Goal: Task Accomplishment & Management: Complete application form

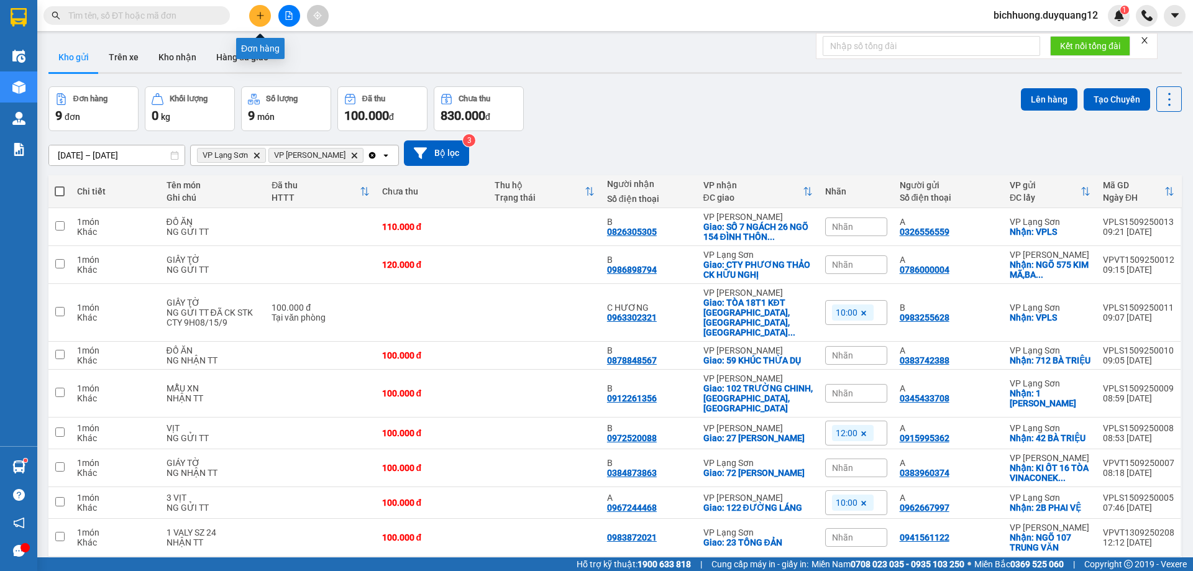
click at [257, 18] on icon "plus" at bounding box center [260, 15] width 9 height 9
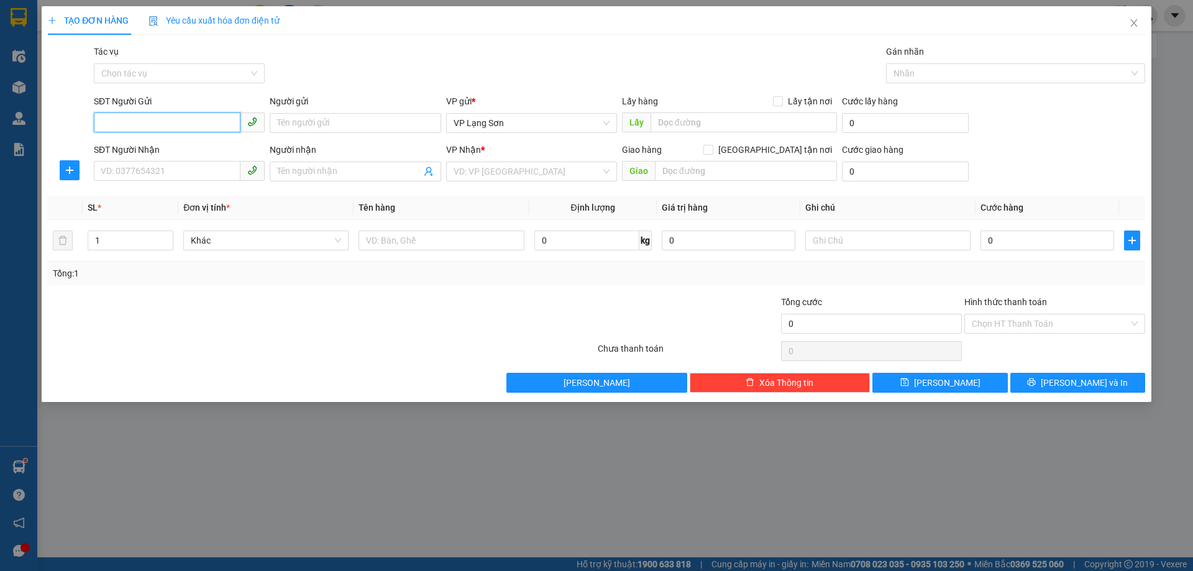
click at [192, 121] on input "SĐT Người Gửi" at bounding box center [167, 123] width 147 height 20
click at [781, 102] on input "Lấy tận nơi" at bounding box center [777, 100] width 9 height 9
checkbox input "true"
click at [148, 128] on input "SĐT Người Gửi" at bounding box center [167, 123] width 147 height 20
click at [148, 126] on input "SĐT Người Gửi" at bounding box center [167, 123] width 147 height 20
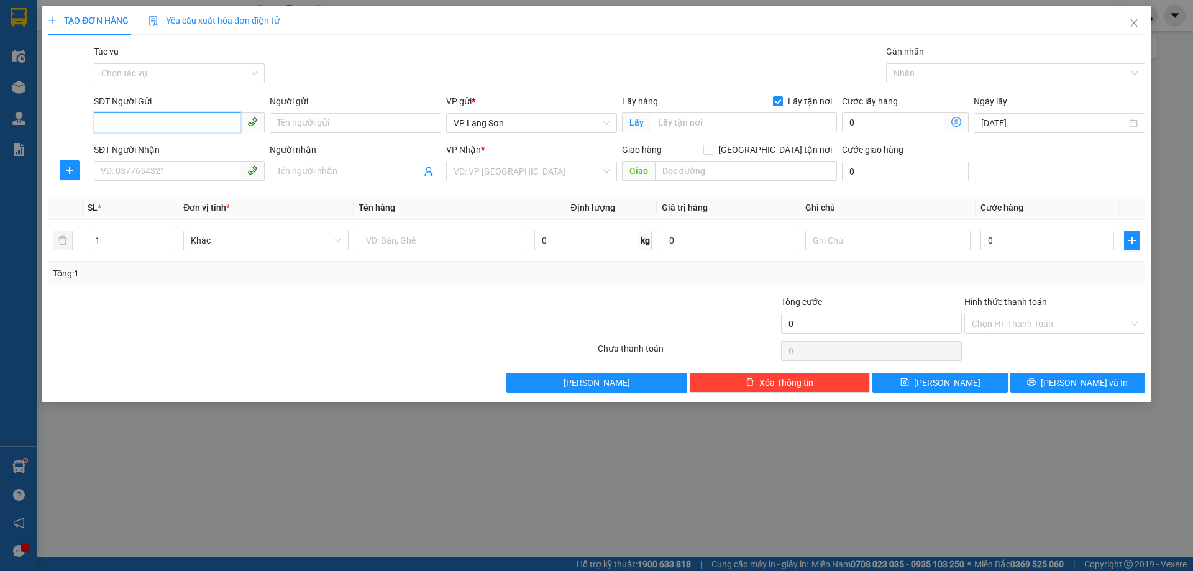
click at [209, 127] on input "SĐT Người Gửi" at bounding box center [167, 123] width 147 height 20
click at [154, 129] on input "SĐT Người Gửi" at bounding box center [167, 123] width 147 height 20
click at [143, 127] on input "SĐT Người Gửi" at bounding box center [167, 123] width 147 height 20
drag, startPoint x: 143, startPoint y: 127, endPoint x: 260, endPoint y: 96, distance: 121.4
click at [260, 96] on div "SĐT Người Gửi" at bounding box center [179, 101] width 171 height 14
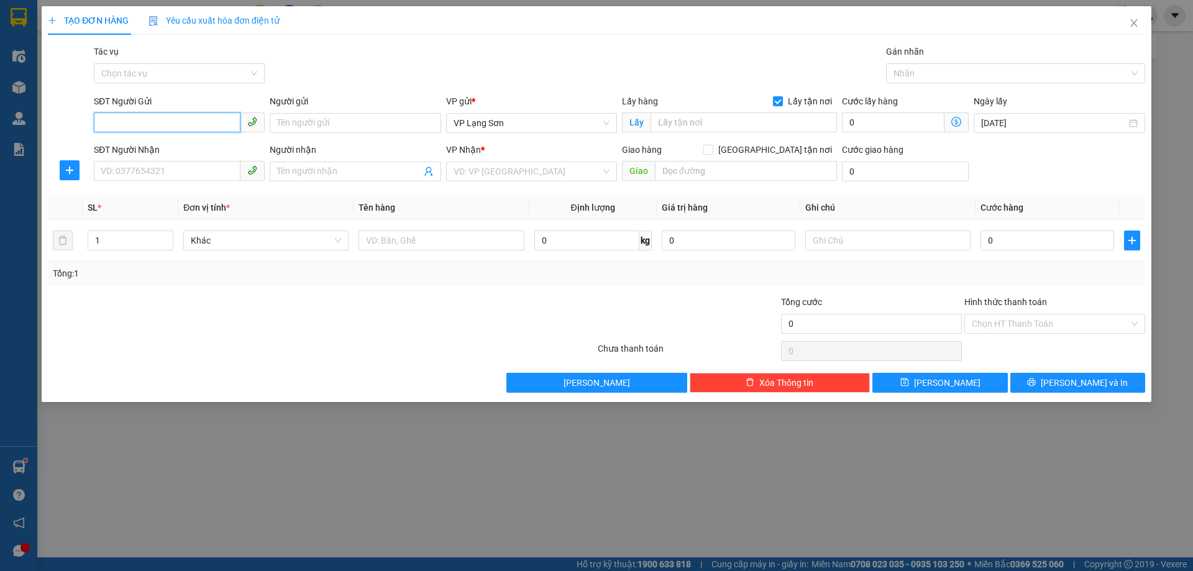
click at [241, 113] on input "SĐT Người Gửi" at bounding box center [167, 123] width 147 height 20
click at [177, 121] on input "SĐT Người Gửi" at bounding box center [167, 123] width 147 height 20
type input "0964324141"
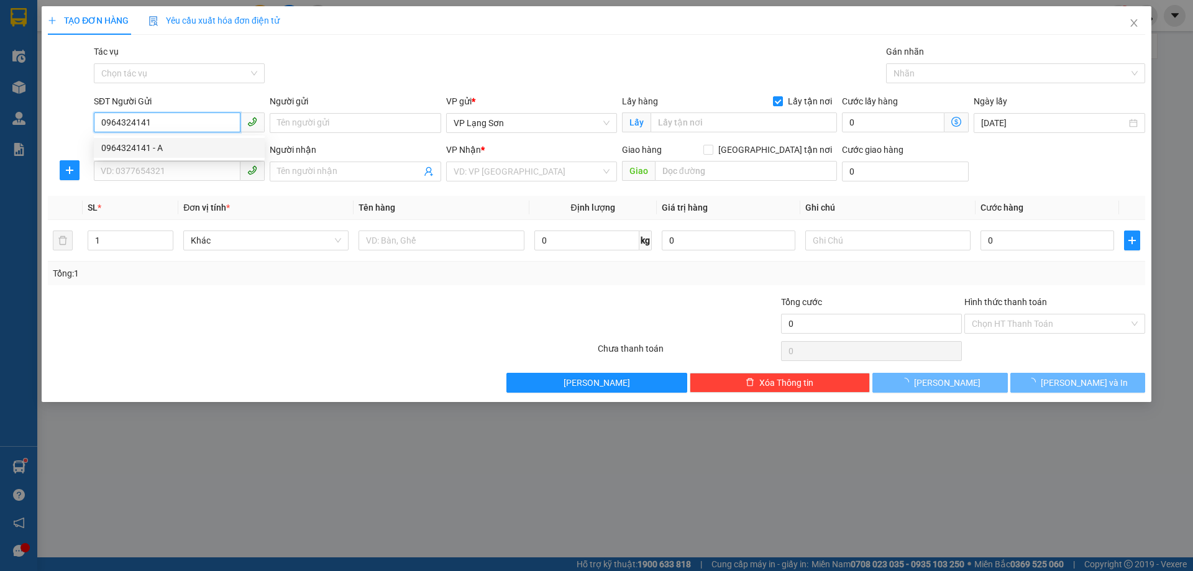
click at [178, 150] on div "0964324141 - A" at bounding box center [179, 148] width 156 height 14
type input "A"
type input "CẦU MAI ĐỘNG,HOÀNG MAI,HÀ NỘI"
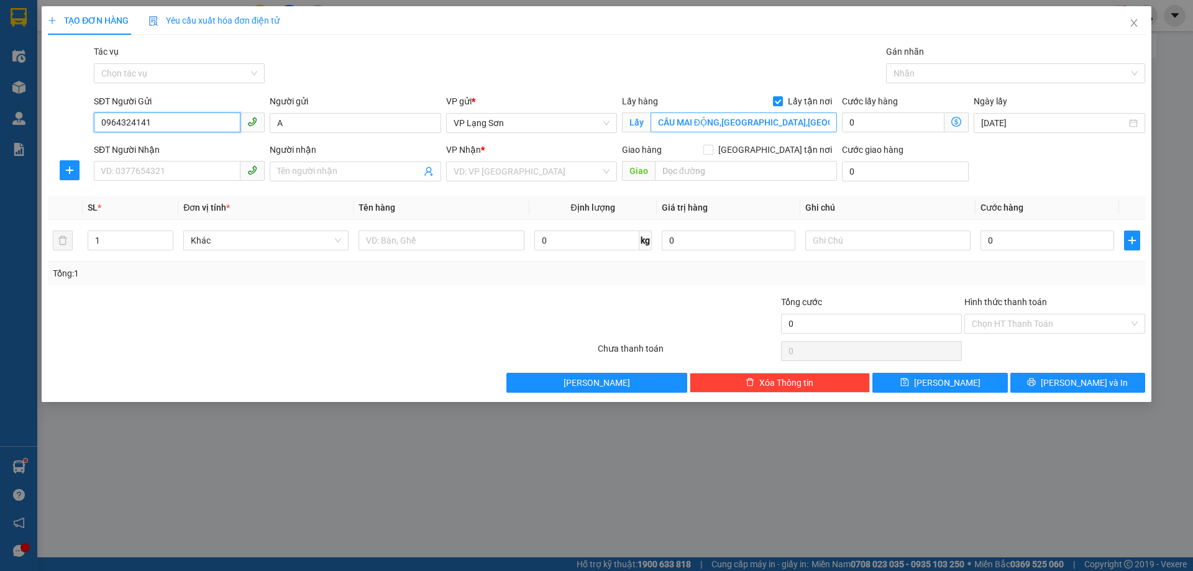
type input "0964324141"
type input "NGÕ 108 MAI ĐỘNG"
click at [712, 152] on input "Giao tận nơi" at bounding box center [708, 149] width 9 height 9
checkbox input "true"
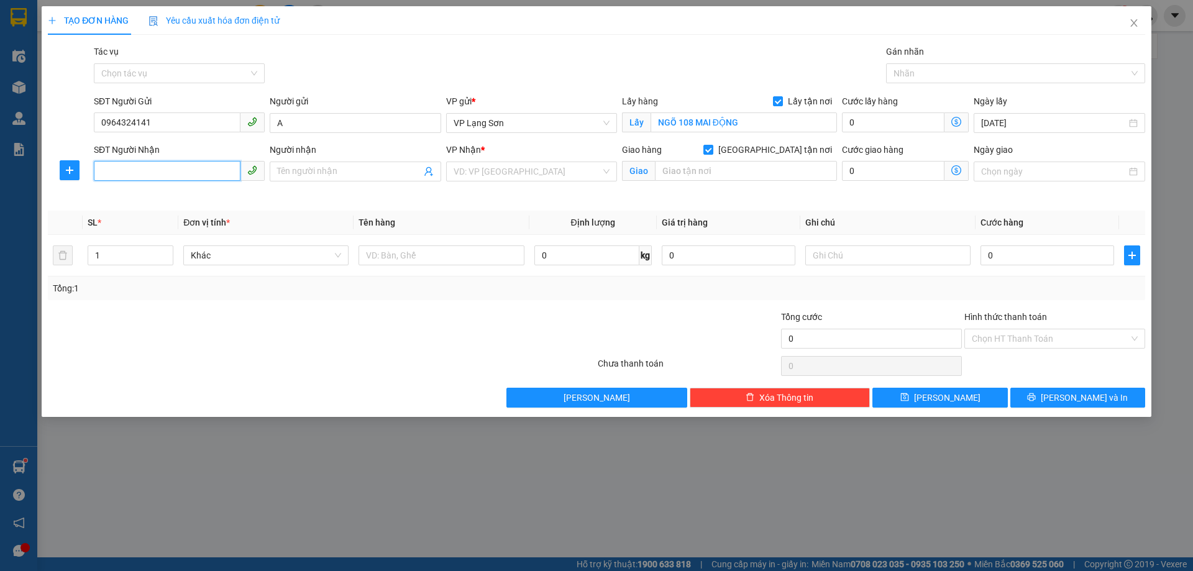
click at [164, 167] on input "SĐT Người Nhận" at bounding box center [167, 171] width 147 height 20
type input "0919166112"
click at [161, 193] on div "0919166112 - B" at bounding box center [179, 197] width 156 height 14
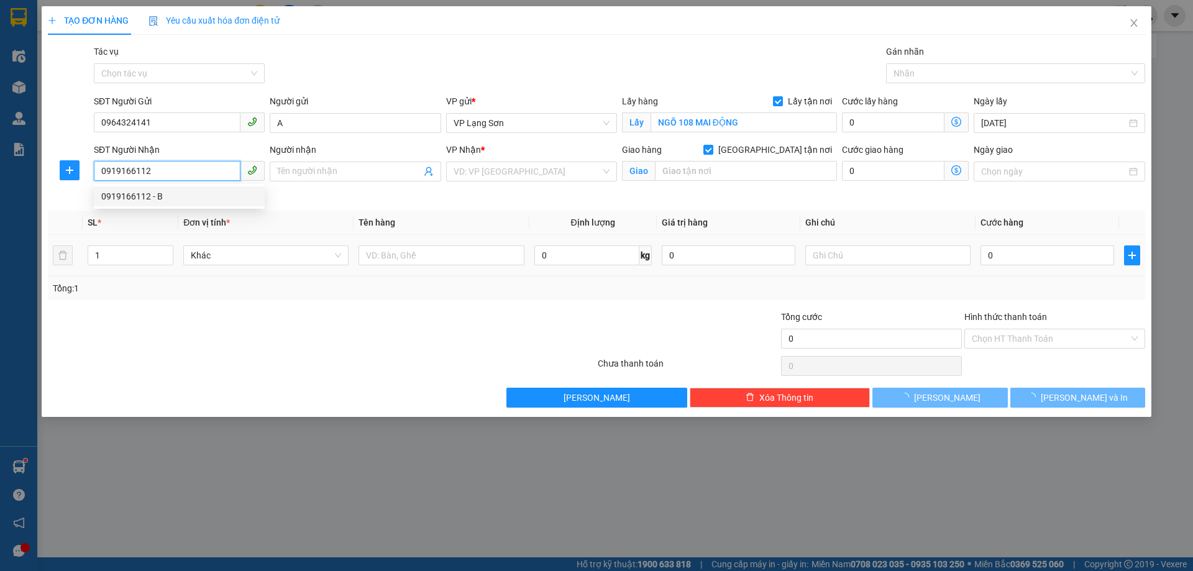
type input "B"
type input "63 TẠ QUANG BỬU"
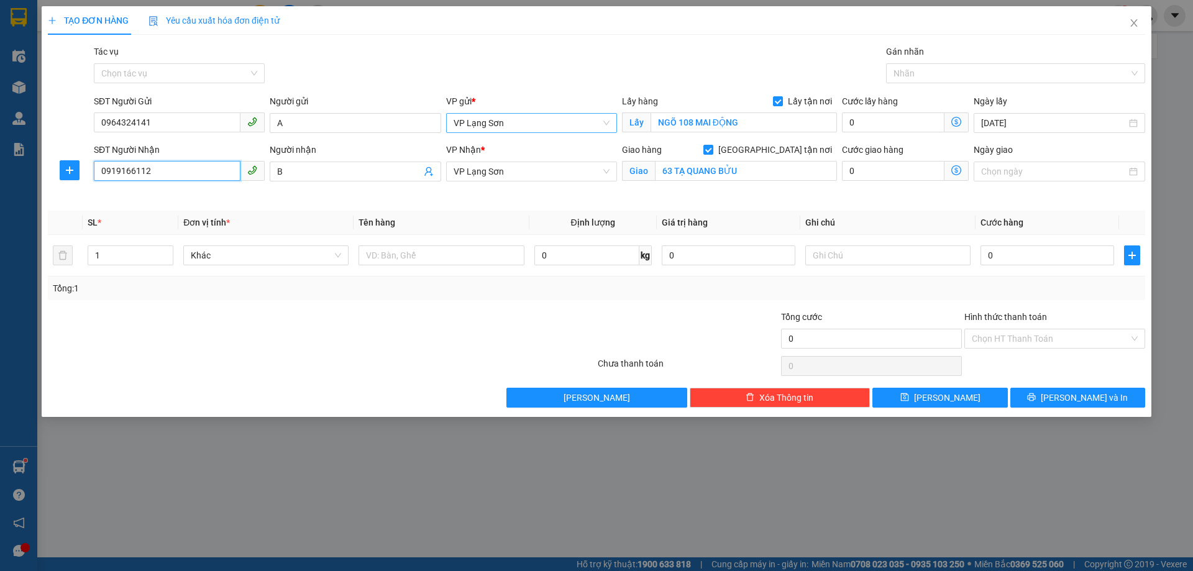
click at [531, 126] on span "VP Lạng Sơn" at bounding box center [532, 123] width 156 height 19
type input "0919166112"
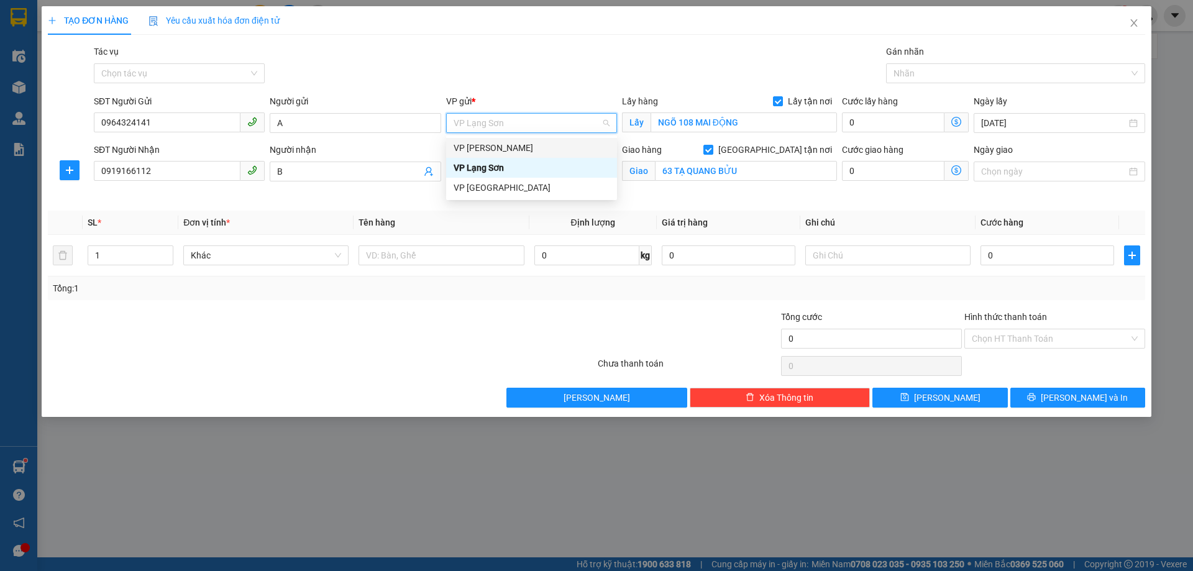
click at [499, 149] on div "VP [PERSON_NAME]" at bounding box center [532, 148] width 156 height 14
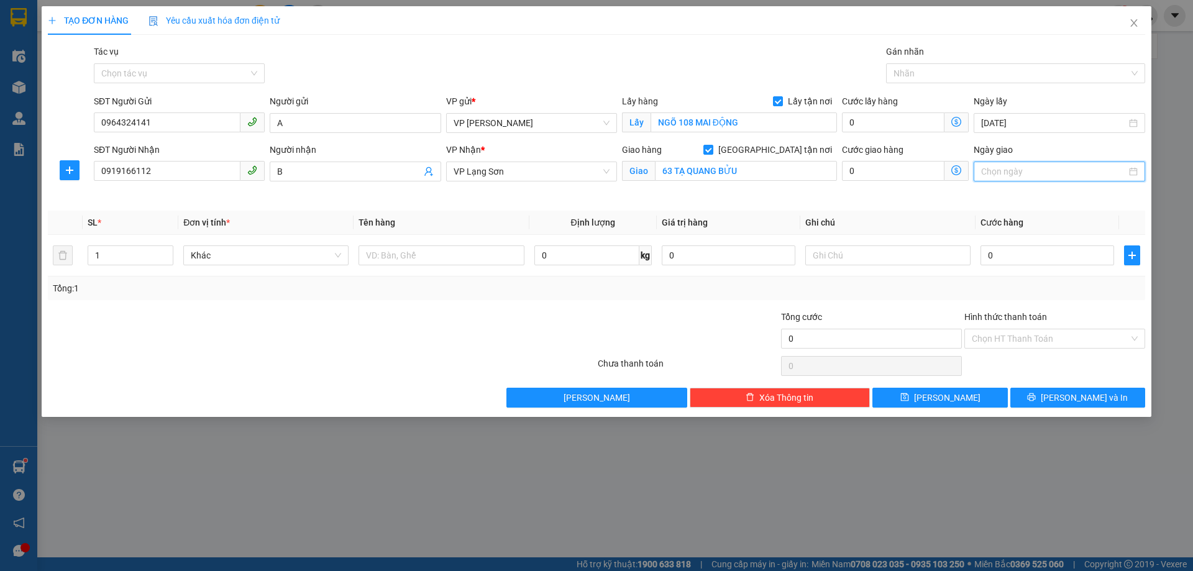
click at [1059, 168] on input "Ngày giao" at bounding box center [1053, 172] width 145 height 14
type input "15/09/2025"
click at [1014, 282] on div "15" at bounding box center [1015, 281] width 15 height 15
click at [771, 178] on input "63 TẠ QUANG BỬU" at bounding box center [746, 171] width 182 height 20
click at [448, 259] on input "text" at bounding box center [441, 256] width 165 height 20
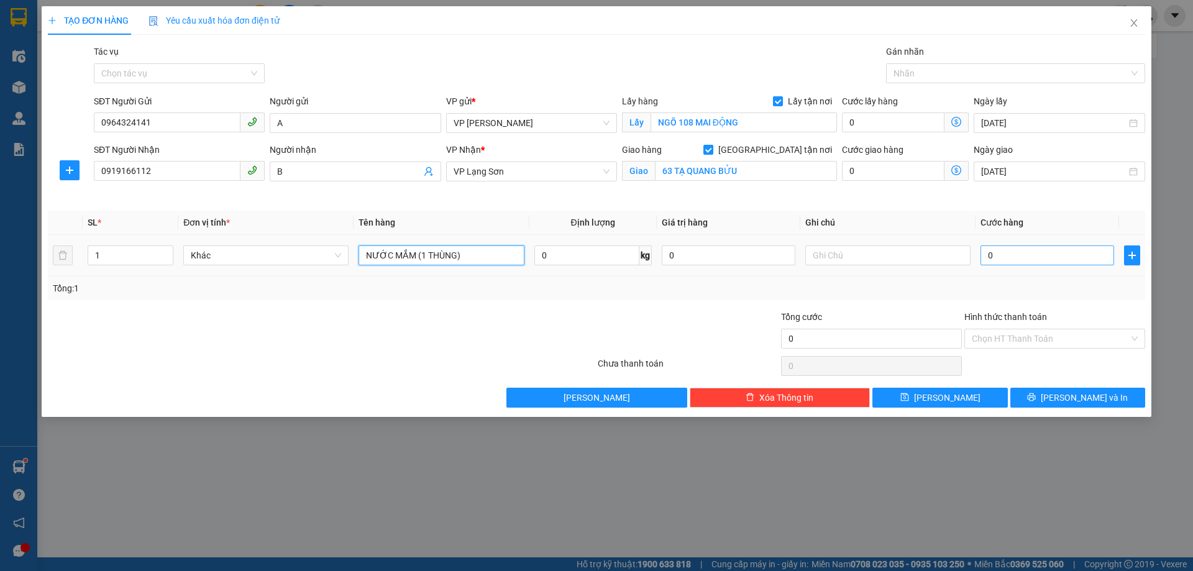
type input "NƯỚC MẮM (1 THÙNG)"
click at [1050, 257] on input "0" at bounding box center [1048, 256] width 134 height 20
click at [920, 251] on input "text" at bounding box center [888, 256] width 165 height 20
type input "NG GỬI TT"
click at [1004, 259] on input "0" at bounding box center [1048, 256] width 134 height 20
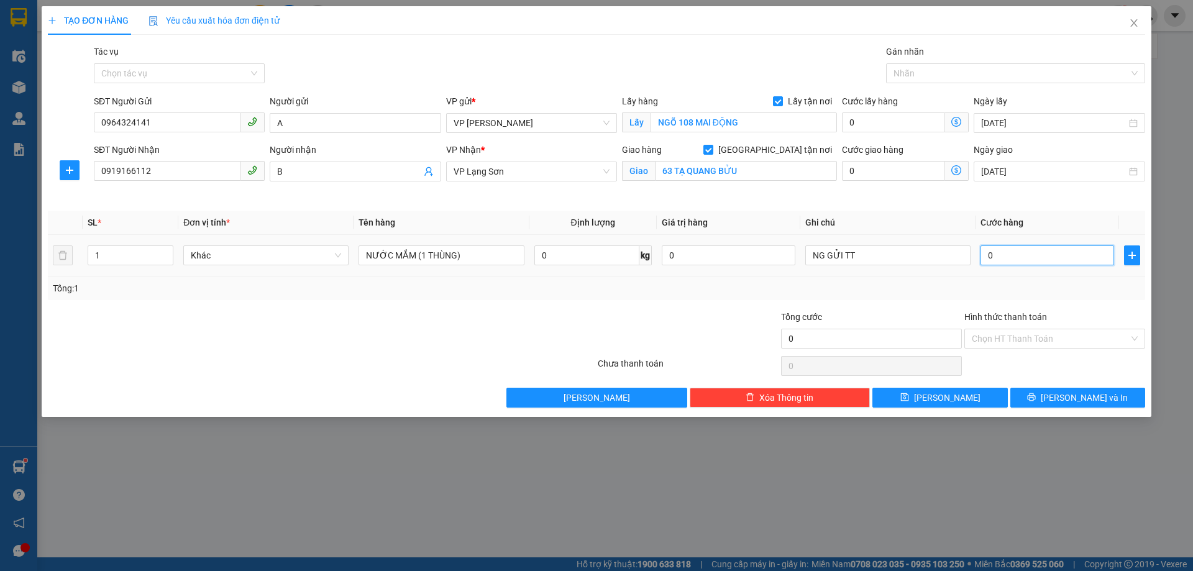
type input "1"
type input "10"
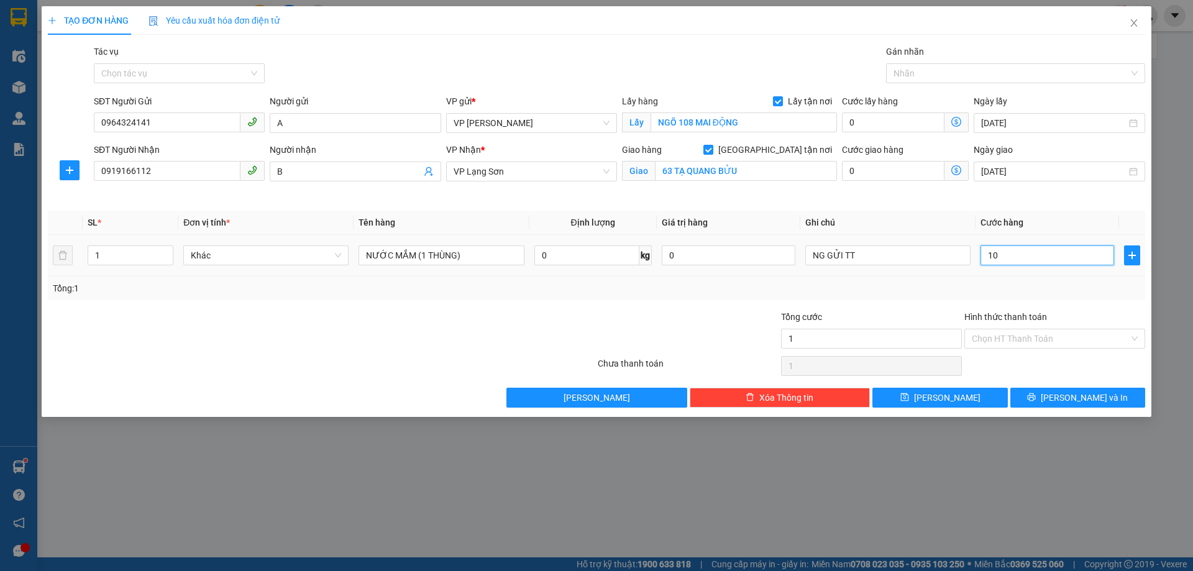
type input "10"
type input "100"
type input "100.000"
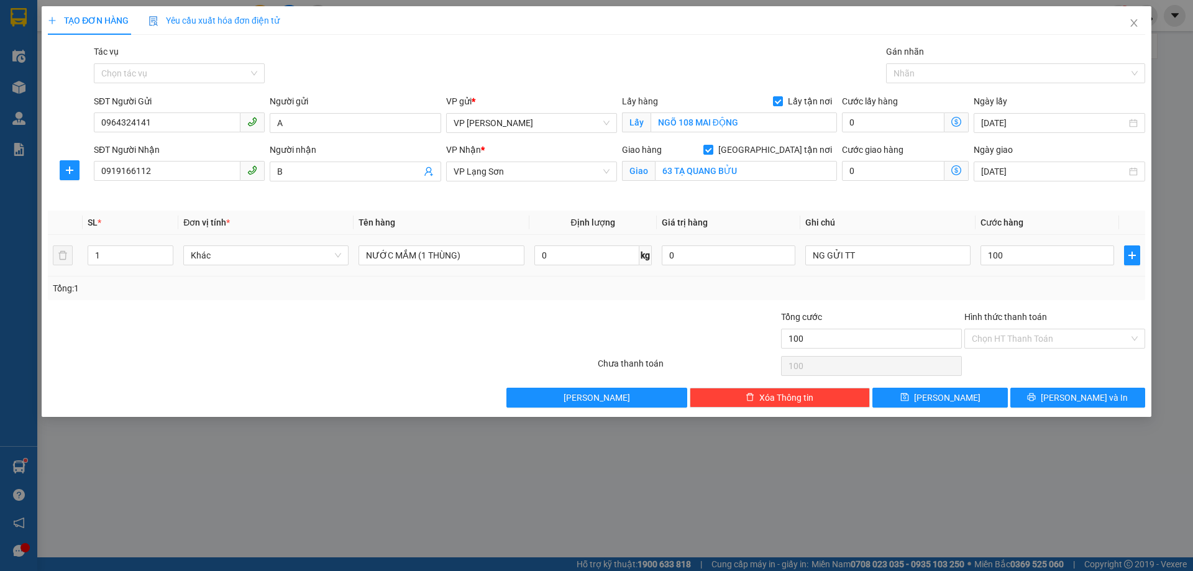
type input "100.000"
click at [999, 292] on div "Tổng: 1" at bounding box center [597, 289] width 1088 height 14
click at [967, 399] on button "Lưu" at bounding box center [940, 398] width 135 height 20
checkbox input "false"
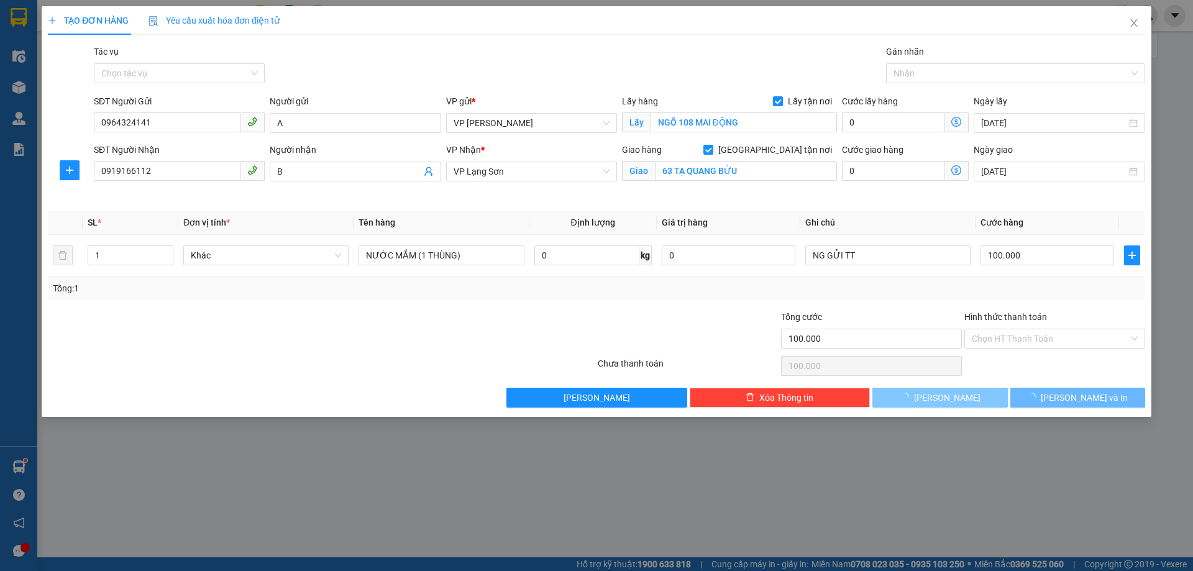
checkbox input "false"
type input "0"
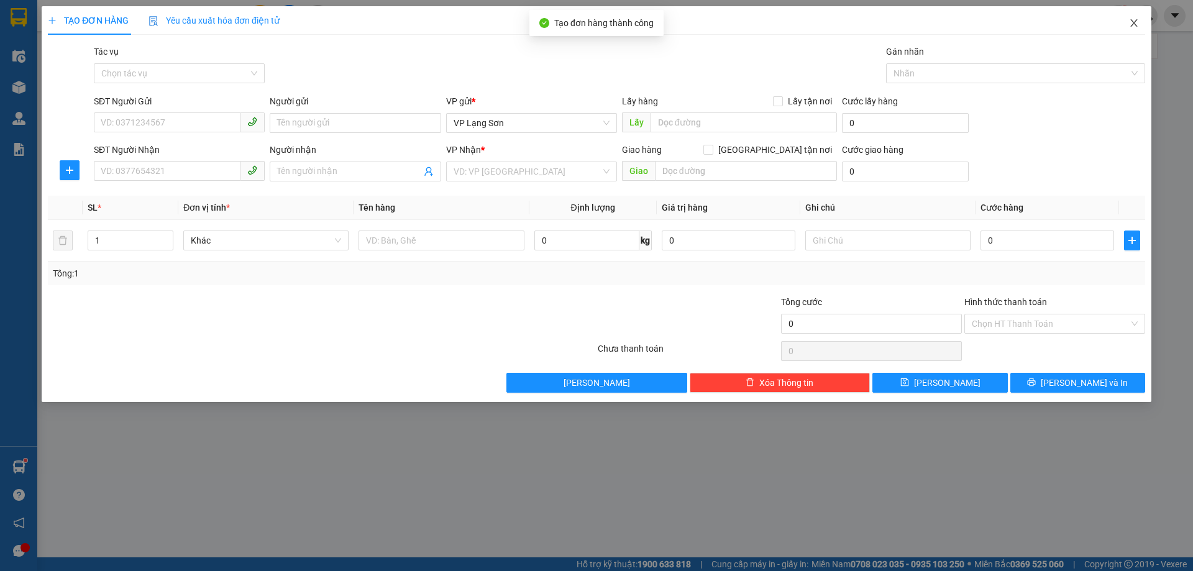
click at [1136, 24] on icon "close" at bounding box center [1134, 23] width 10 height 10
